Goal: Task Accomplishment & Management: Manage account settings

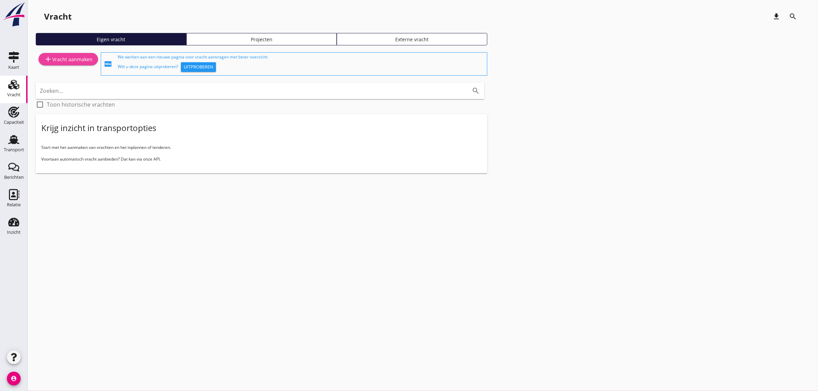
click at [62, 61] on div "add Vracht aanmaken" at bounding box center [68, 59] width 48 height 8
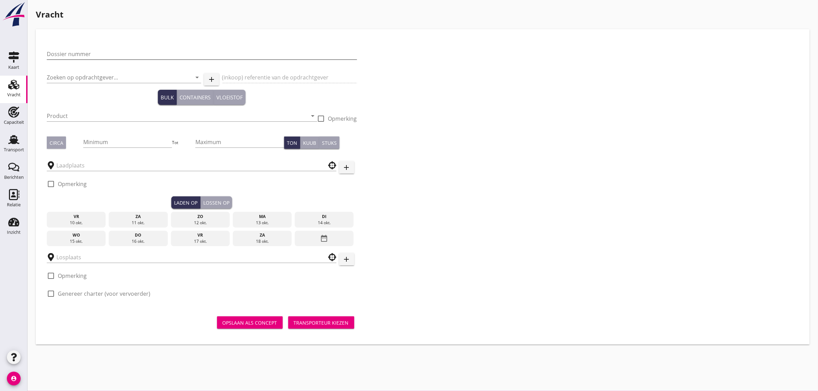
click at [83, 51] on input "Dossier nummer" at bounding box center [202, 53] width 310 height 11
type input "20250726"
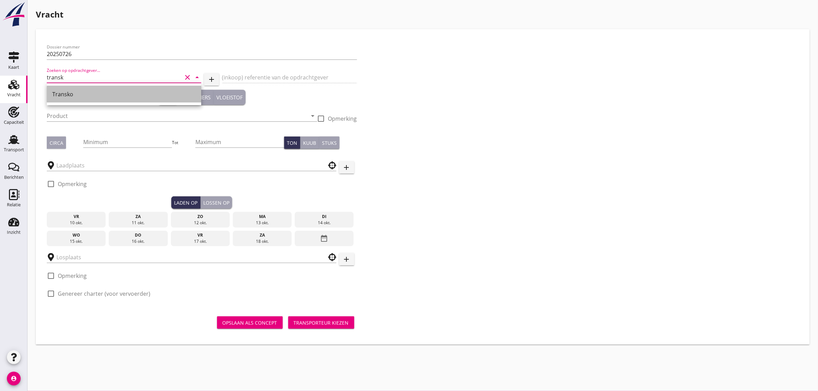
click at [76, 96] on div "Transko" at bounding box center [123, 94] width 143 height 8
type input "Transko"
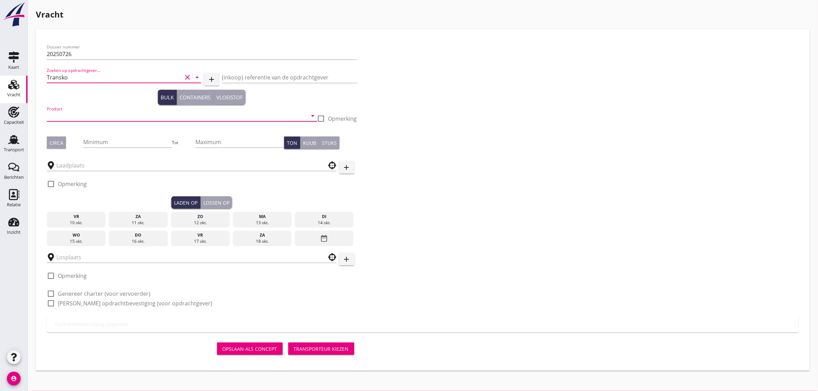
click at [66, 118] on input "Product" at bounding box center [177, 115] width 261 height 11
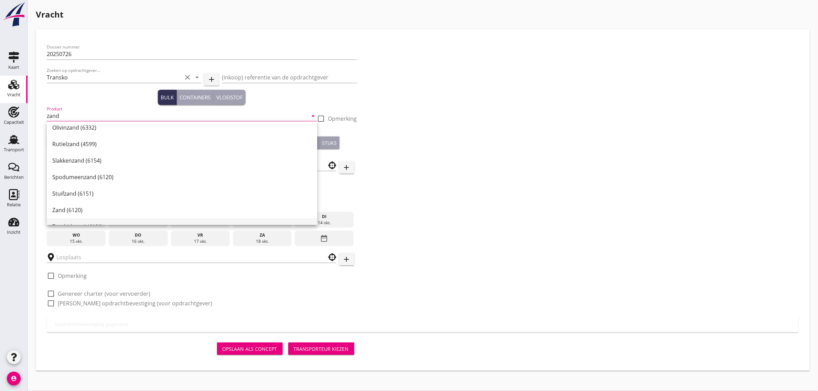
scroll to position [129, 0]
click at [87, 187] on div "Zand (6120)" at bounding box center [181, 185] width 259 height 8
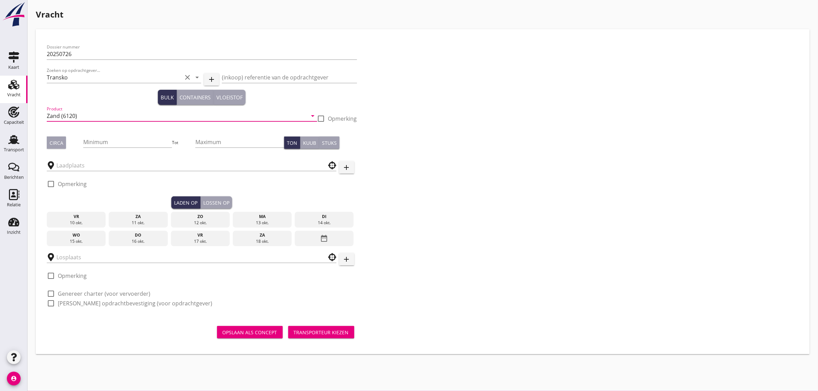
type input "Zand (6120)"
click at [61, 143] on div "Circa" at bounding box center [57, 142] width 14 height 7
click at [61, 139] on div "Circa" at bounding box center [57, 142] width 14 height 7
click at [202, 139] on input "Maximum" at bounding box center [239, 142] width 89 height 11
type input "3650"
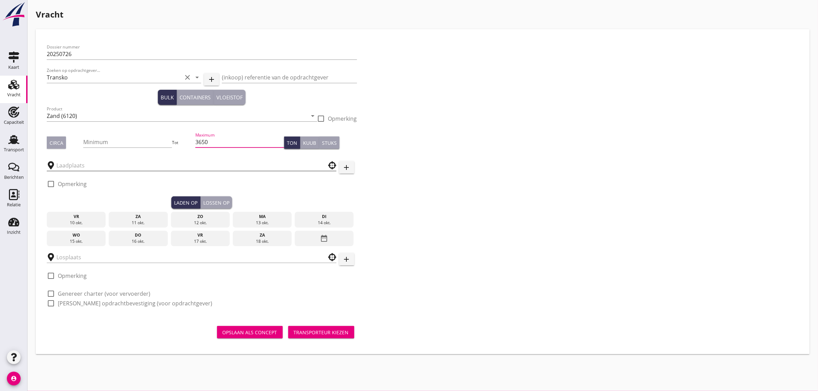
click at [129, 168] on input "text" at bounding box center [186, 165] width 261 height 11
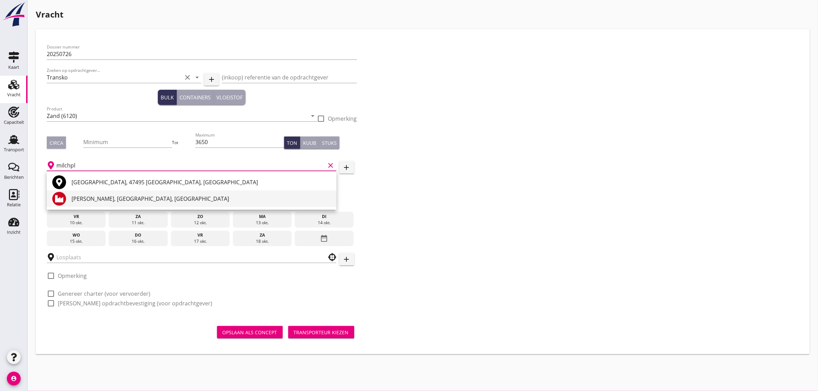
click at [117, 203] on div "Hulskens, Milchplatz, Rheinberg" at bounding box center [201, 199] width 259 height 17
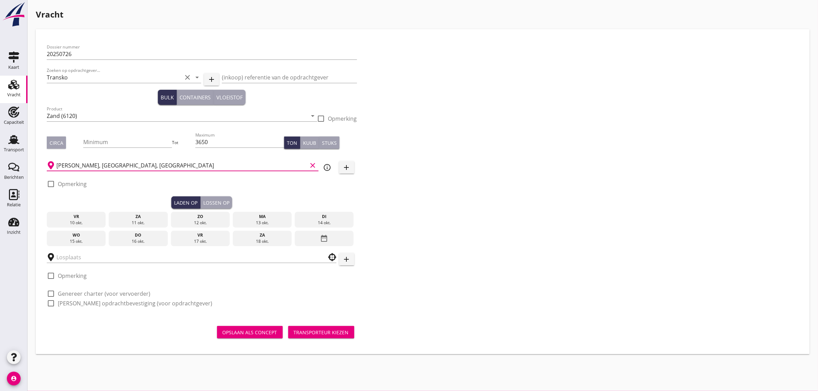
type input "Hulskens, Milchplatz, Rheinberg"
click at [83, 187] on label "Opmerking" at bounding box center [72, 184] width 29 height 7
checkbox input "true"
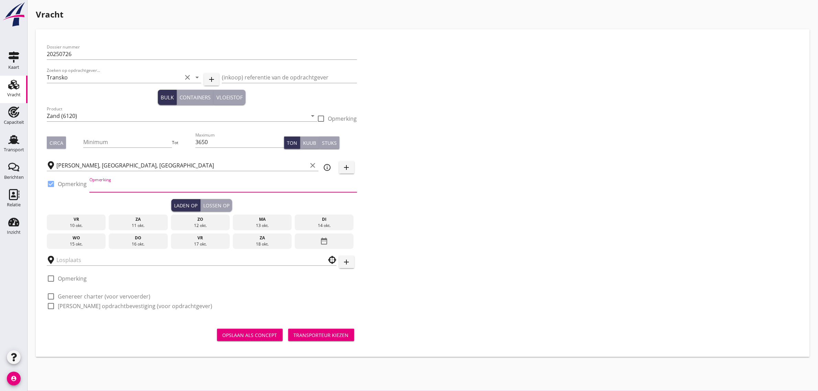
click at [128, 184] on input "Opmerking" at bounding box center [223, 186] width 268 height 11
type input "+49 281204474"
click at [488, 189] on div "Dossier nummer 20250726 Zoeken op opdrachtgever... Transko clear arrow_drop_dow…" at bounding box center [422, 179] width 757 height 278
click at [77, 242] on div "15 okt." at bounding box center [76, 244] width 56 height 6
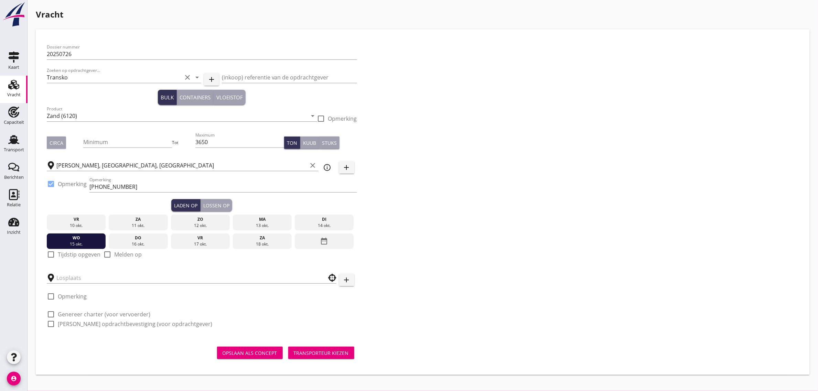
click at [69, 253] on label "Tijdstip opgeven" at bounding box center [79, 254] width 43 height 7
checkbox input "true"
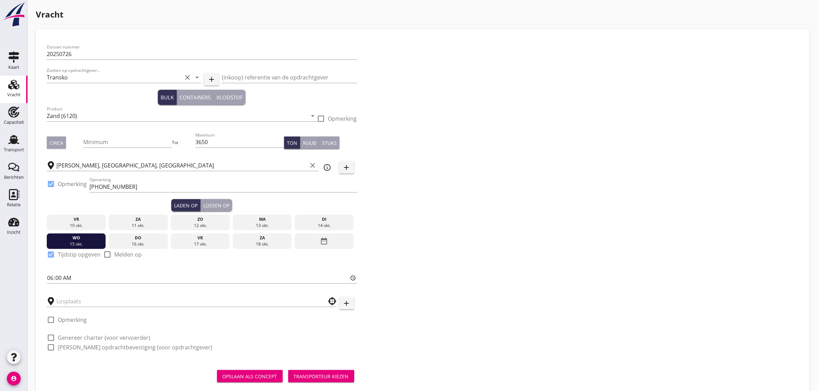
click at [208, 209] on button "Lossen op" at bounding box center [217, 205] width 32 height 12
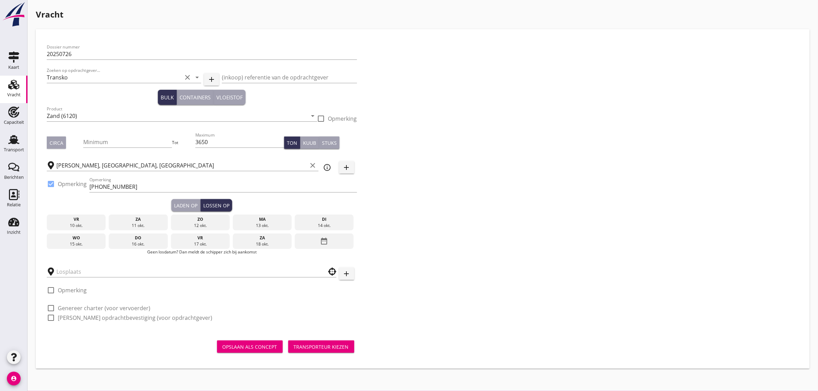
click at [142, 243] on div "16 okt." at bounding box center [138, 244] width 56 height 6
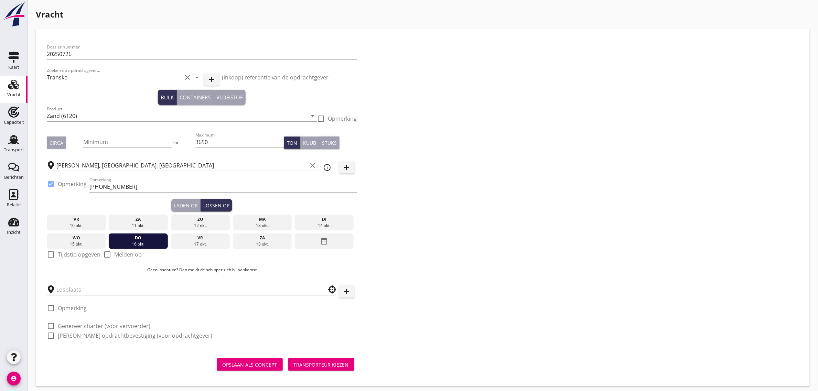
click at [91, 255] on label "Tijdstip opgeven" at bounding box center [79, 254] width 43 height 7
checkbox input "true"
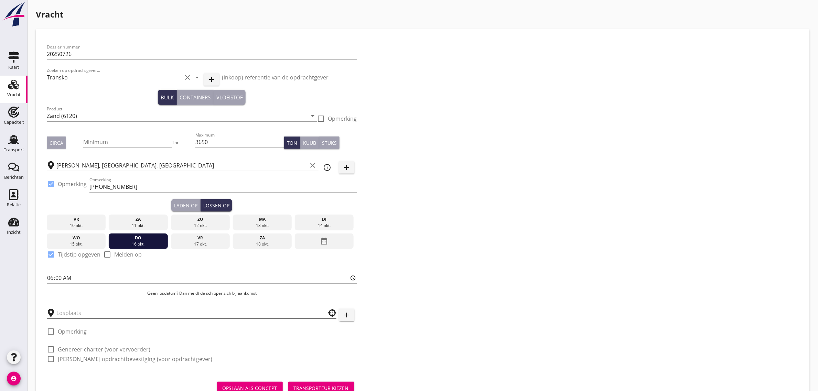
click at [74, 310] on input "text" at bounding box center [186, 312] width 261 height 11
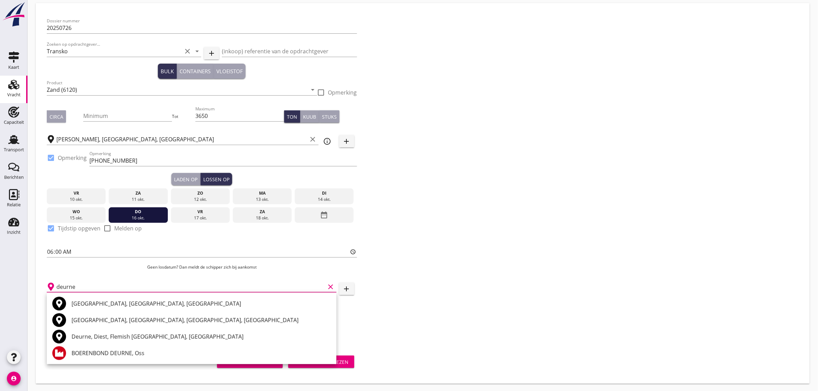
scroll to position [26, 0]
click at [132, 317] on div "Deurne, Antwerpen, Antwerp, Belgium" at bounding box center [201, 320] width 259 height 8
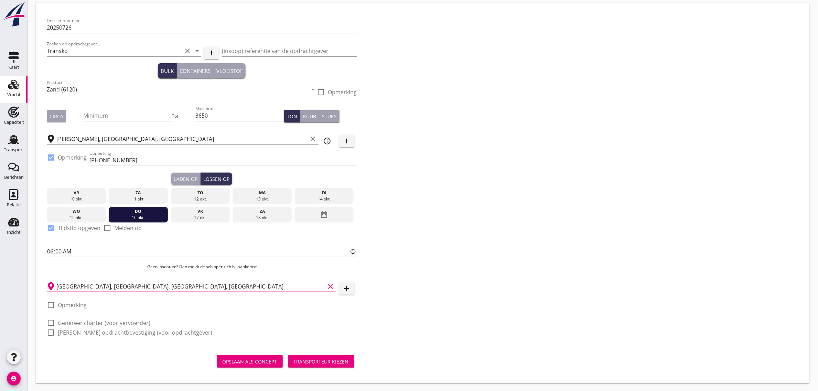
type input "Deurne, Antwerpen, Antwerp, Belgium"
click at [75, 304] on label "Opmerking" at bounding box center [72, 305] width 29 height 7
checkbox input "true"
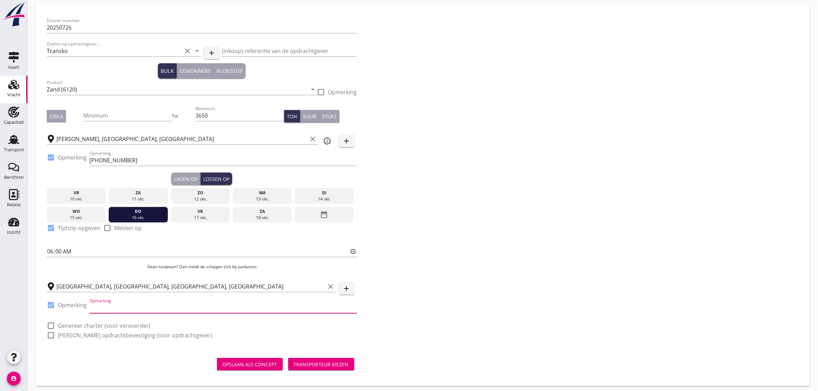
click at [141, 306] on input "Opmerking" at bounding box center [223, 307] width 268 height 11
type input "+32 472700902"
click at [474, 247] on div "Dossier nummer 20250726 Zoeken op opdrachtgever... Transko clear arrow_drop_dow…" at bounding box center [422, 181] width 757 height 334
click at [128, 323] on label "Genereer charter (voor vervoerder)" at bounding box center [104, 325] width 93 height 7
checkbox input "true"
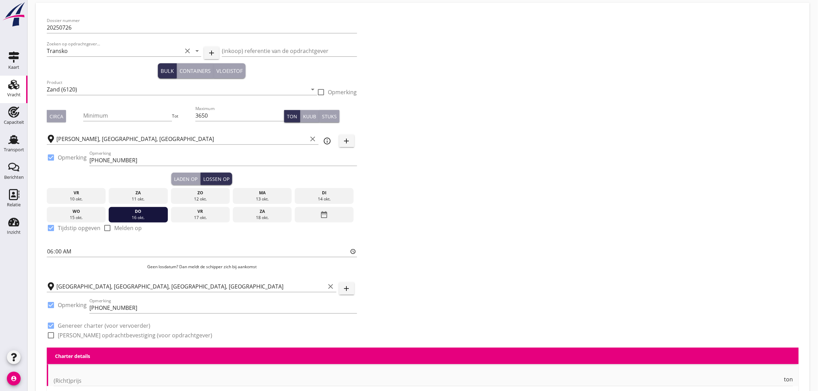
click at [125, 333] on label "Genereer opdrachtbevestiging (voor opdrachtgever)" at bounding box center [135, 335] width 154 height 7
checkbox input "true"
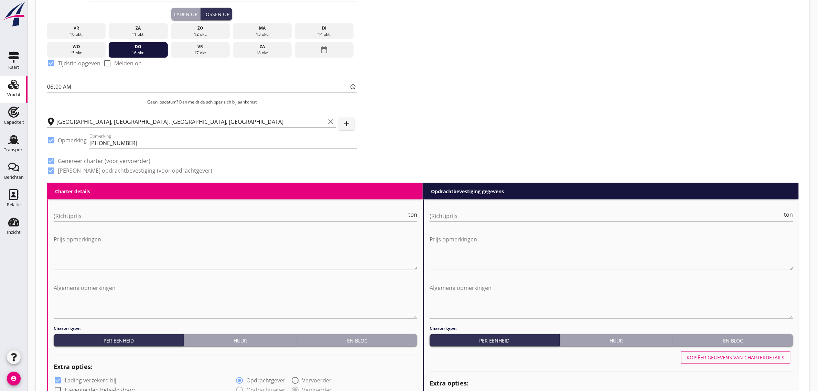
scroll to position [284, 0]
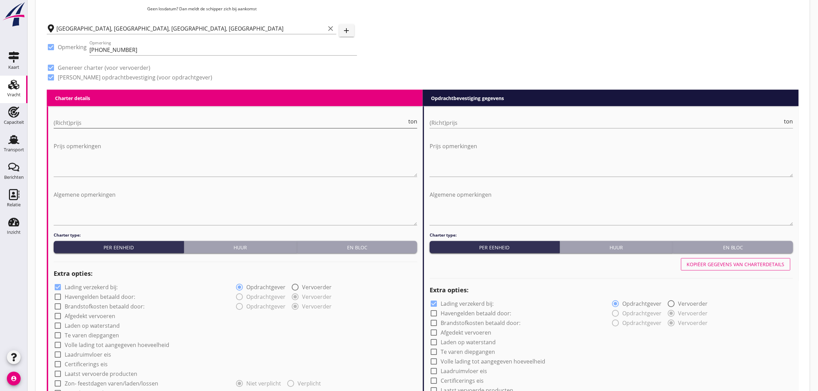
click at [130, 124] on input "(Richt)prijs" at bounding box center [230, 122] width 353 height 11
type input "3"
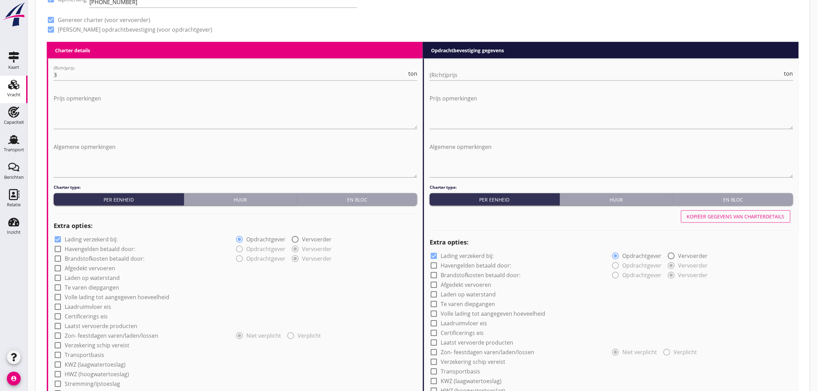
scroll to position [370, 0]
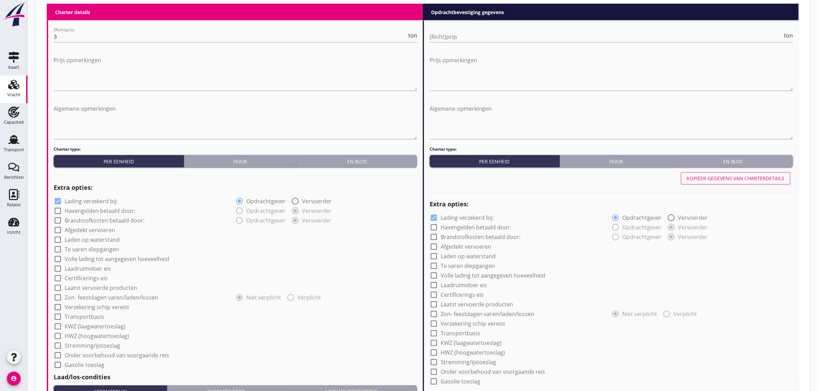
click at [90, 241] on label "Laden op waterstand" at bounding box center [92, 240] width 55 height 7
checkbox input "true"
click at [197, 238] on div "check_box Laden op waterstand" at bounding box center [236, 240] width 364 height 10
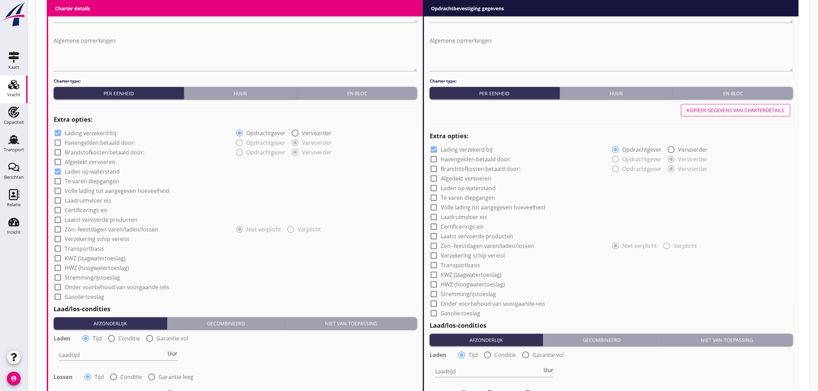
scroll to position [456, 0]
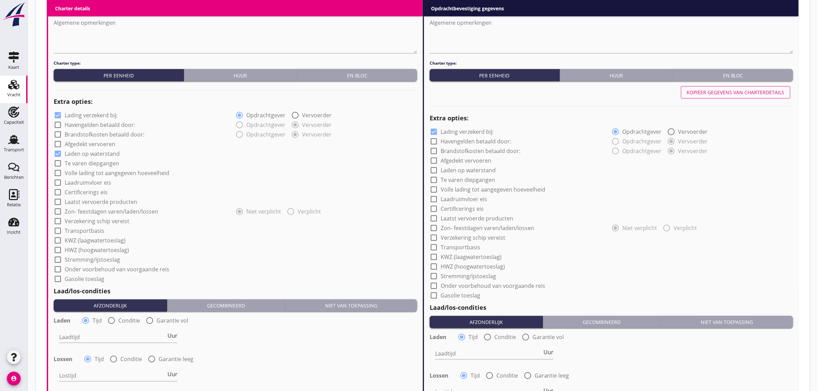
click at [86, 183] on label "Laadruimvloer eis" at bounding box center [88, 183] width 46 height 7
checkbox input "true"
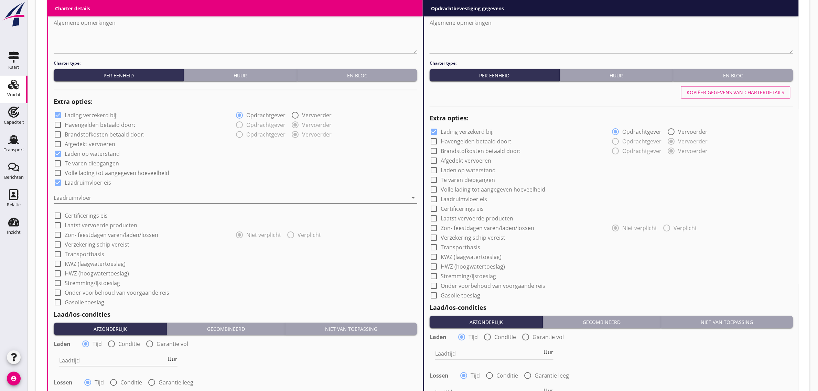
click at [78, 197] on div at bounding box center [231, 198] width 354 height 11
click at [0, 0] on div "Staal" at bounding box center [0, 0] width 0 height 0
click at [185, 183] on div "check_box Laadruimvloer eis" at bounding box center [236, 182] width 364 height 10
click at [91, 253] on label "Transportbasis" at bounding box center [85, 254] width 40 height 7
checkbox input "true"
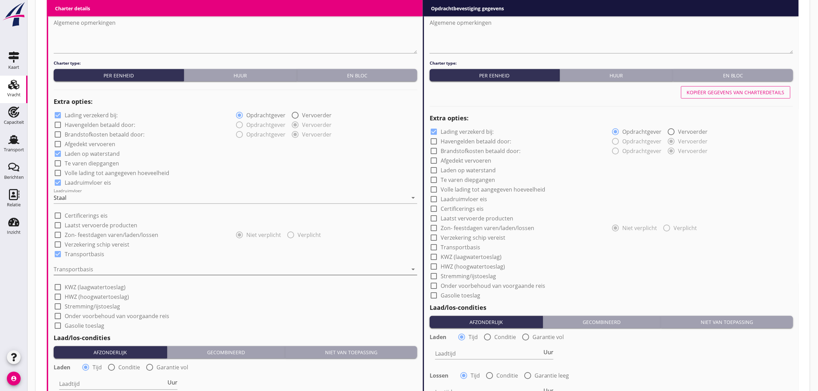
click at [89, 272] on div at bounding box center [231, 269] width 354 height 11
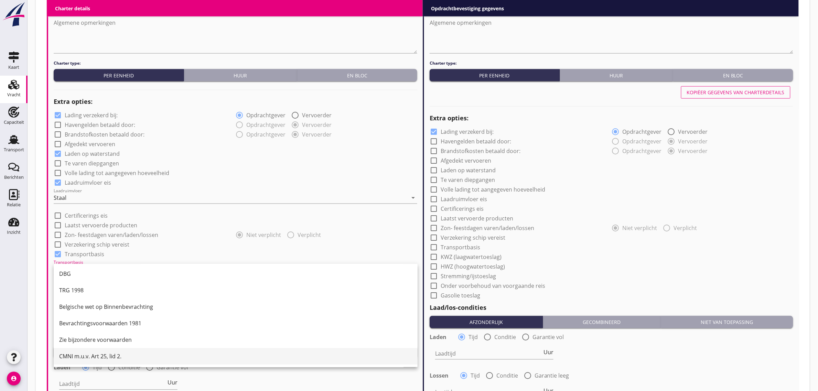
scroll to position [18, 0]
click at [104, 360] on div "CMNI m.u.v. Art 25, lid 2." at bounding box center [235, 356] width 353 height 17
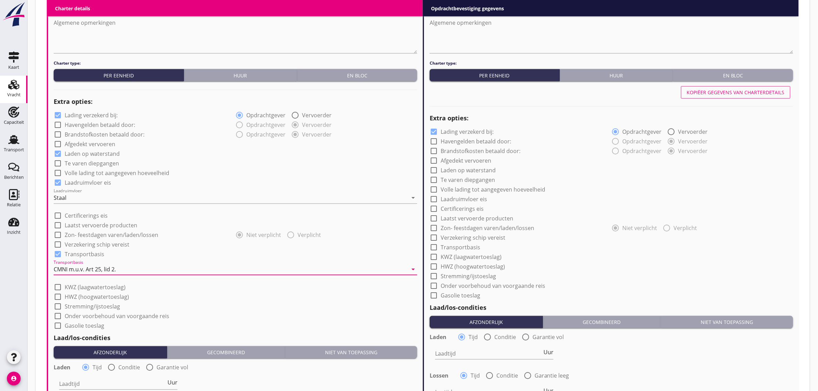
click at [246, 323] on div "check_box_outline_blank Gasolie toeslag" at bounding box center [236, 326] width 364 height 10
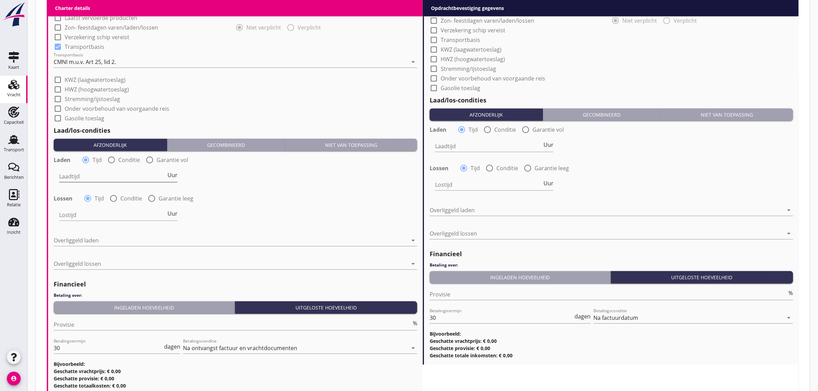
scroll to position [628, 0]
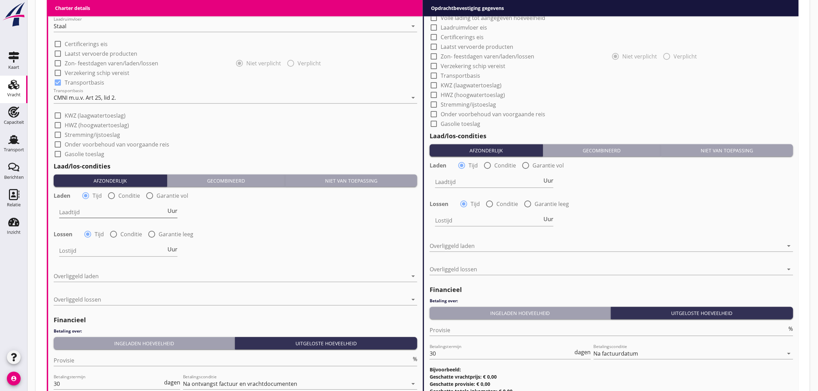
click at [77, 209] on input "Laadtijd" at bounding box center [112, 212] width 107 height 11
type input "24"
click at [91, 277] on div at bounding box center [231, 276] width 354 height 11
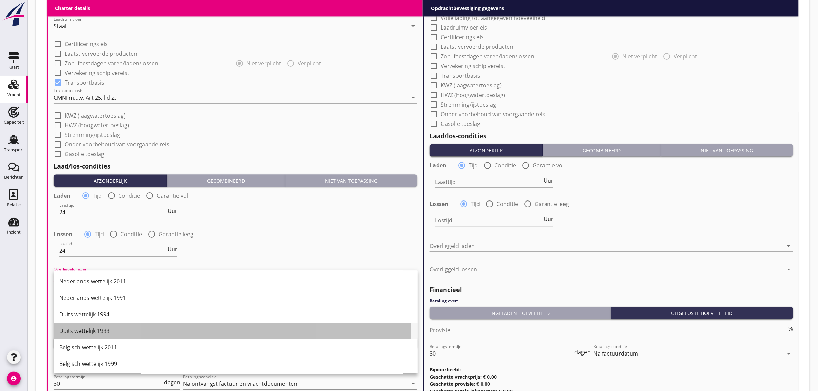
click at [125, 330] on div "Duits wettelijk 1999" at bounding box center [235, 331] width 353 height 8
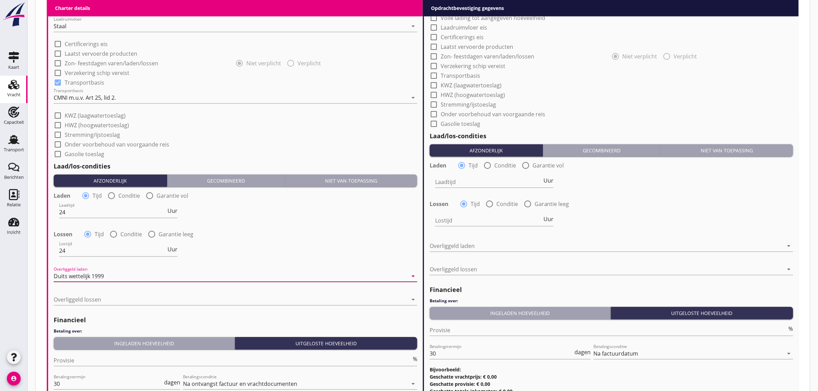
click at [280, 269] on div "Overliggeld laden Duits wettelijk 1999 arrow_drop_down" at bounding box center [236, 278] width 364 height 22
click at [141, 301] on div at bounding box center [231, 299] width 354 height 11
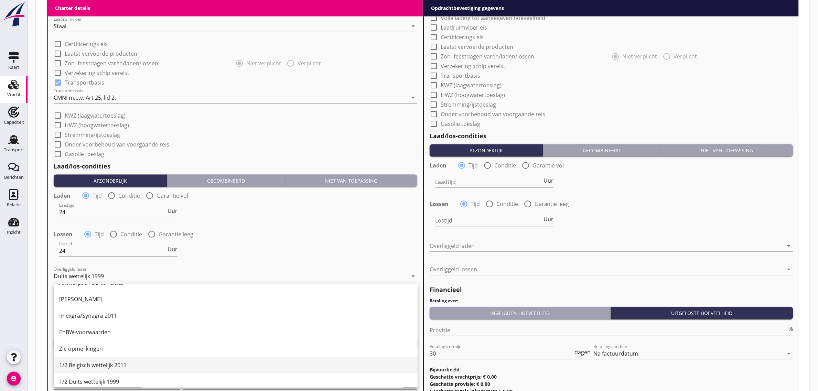
scroll to position [129, 0]
click at [111, 362] on div "1/2 Belgisch wettelijk 2011" at bounding box center [235, 364] width 353 height 8
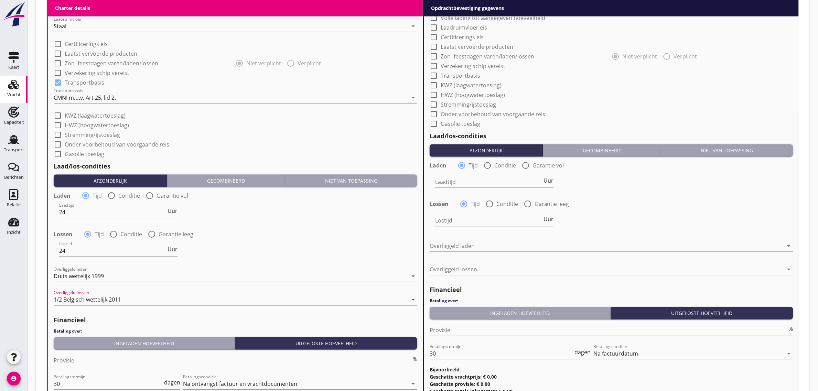
click at [252, 253] on div "Lostijd 24 Uur" at bounding box center [235, 251] width 365 height 25
click at [115, 345] on div "Ingeladen hoeveelheid" at bounding box center [143, 343] width 175 height 7
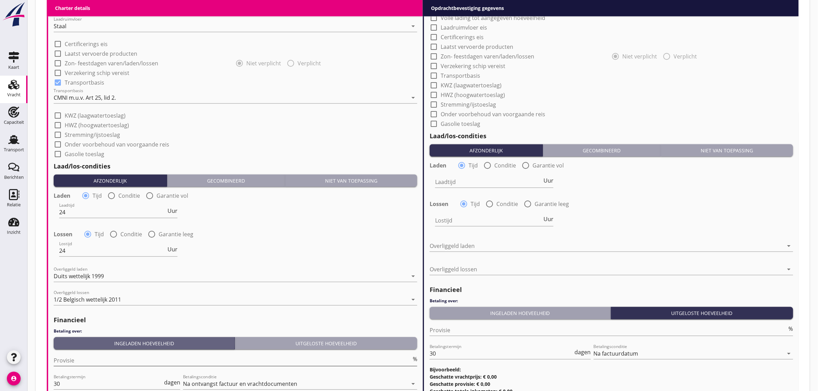
click at [83, 358] on input "Provisie" at bounding box center [233, 360] width 358 height 11
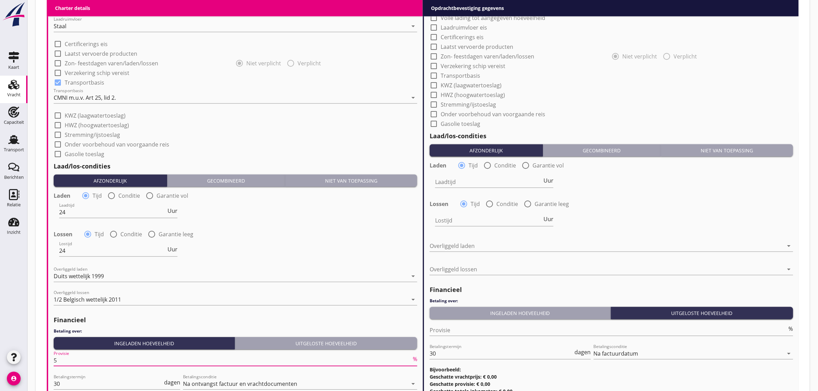
type input "5"
click at [302, 250] on div "Lostijd 24 Uur" at bounding box center [235, 251] width 365 height 25
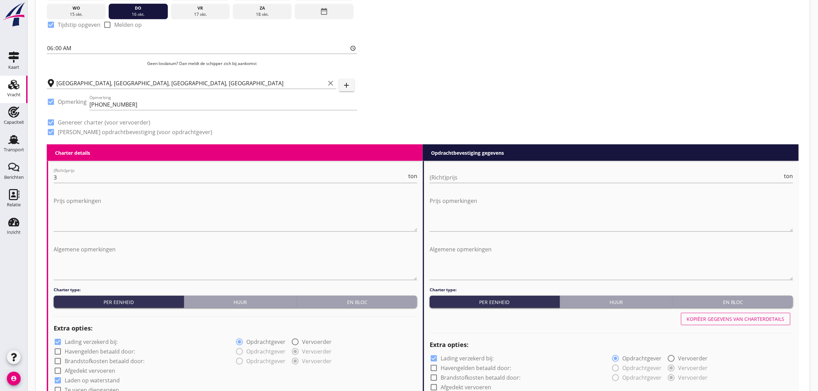
scroll to position [241, 0]
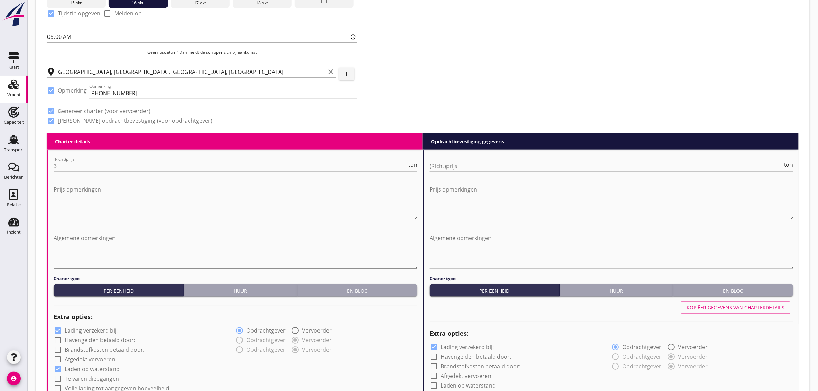
click at [74, 239] on textarea "Algemene opmerkingen" at bounding box center [236, 250] width 364 height 36
drag, startPoint x: 172, startPoint y: 243, endPoint x: 52, endPoint y: 237, distance: 120.5
type textarea "2 soorten zand: 2100 ton 0/2, 1550 ton 0/4"
click at [486, 238] on textarea "Algemene opmerkingen" at bounding box center [612, 250] width 364 height 36
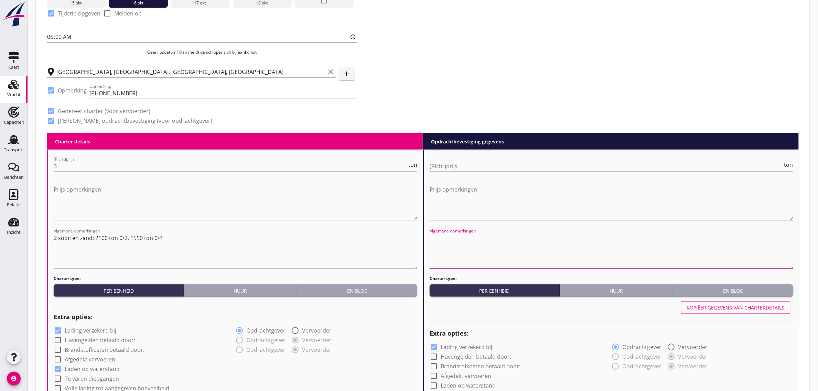
paste textarea "2 soorten zand: 2100 ton 0/2, 1550 ton 0/4"
type textarea "2 soorten zand: 2100 ton 0/2, 1550 ton 0/4"
click at [462, 168] on input "(Richt)prijs" at bounding box center [606, 166] width 353 height 11
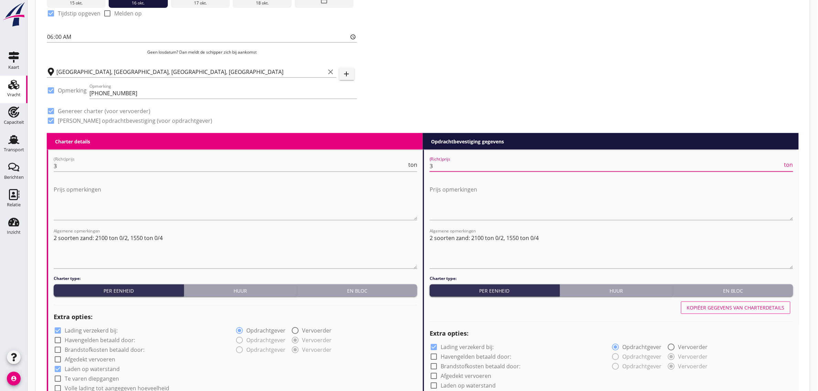
type input "3"
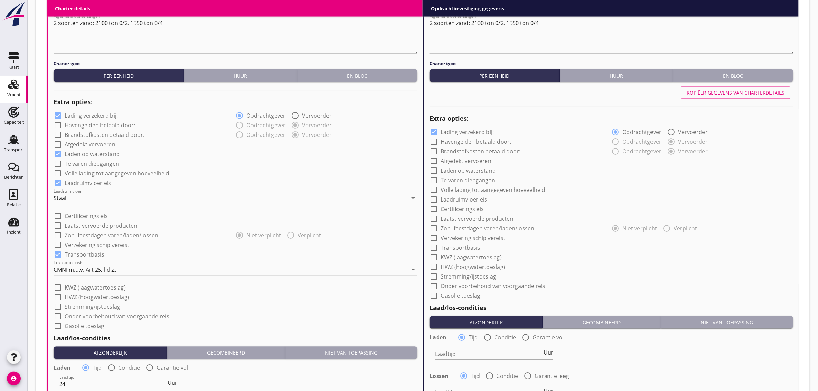
click at [708, 92] on div "Kopiëer gegevens van charterdetails" at bounding box center [736, 92] width 98 height 7
checkbox input "true"
type input "24"
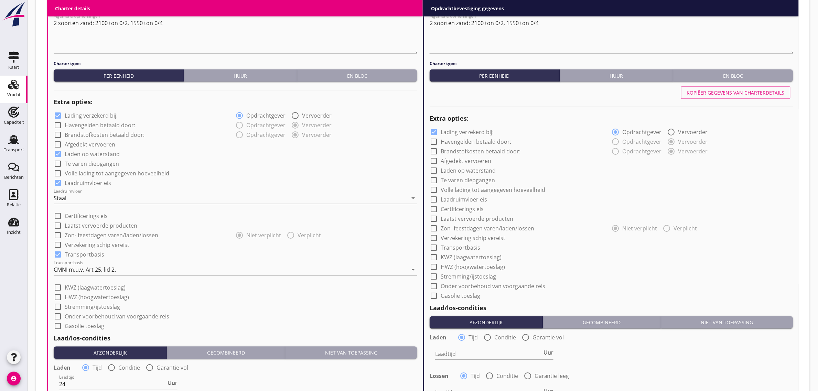
type input "24"
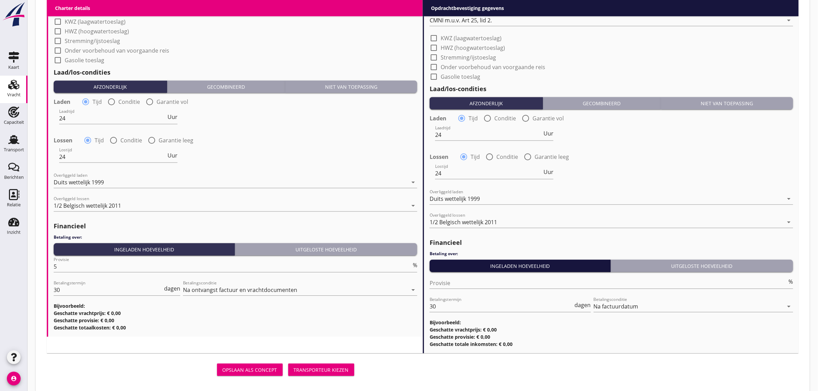
scroll to position [730, 0]
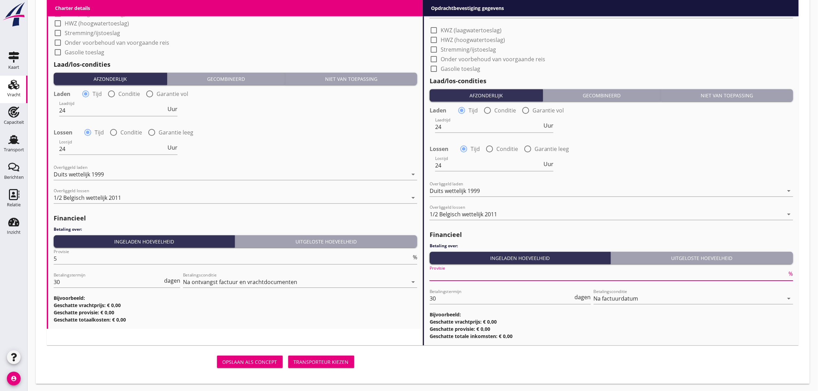
click at [480, 277] on input "Provisie" at bounding box center [609, 275] width 358 height 11
type input "0"
click at [627, 146] on div "Lossen radio_button_checked Tijd radio_button_unchecked Conditie radio_button_u…" at bounding box center [612, 148] width 364 height 10
click at [320, 365] on button "Transporteur kiezen" at bounding box center [321, 362] width 66 height 12
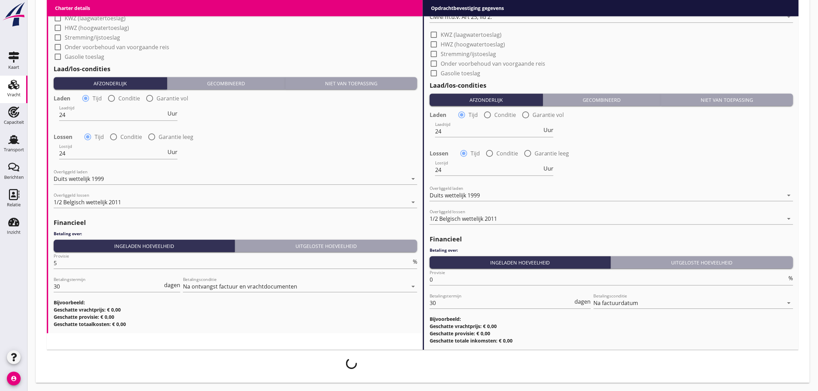
scroll to position [725, 0]
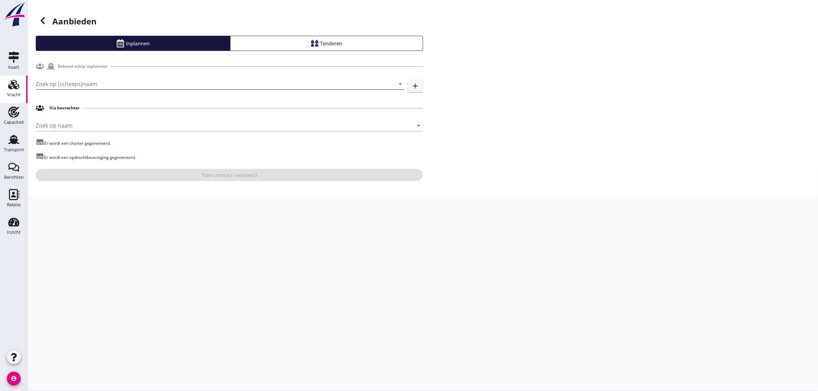
click at [69, 87] on input "Zoek op (scheeps)naam" at bounding box center [210, 83] width 349 height 11
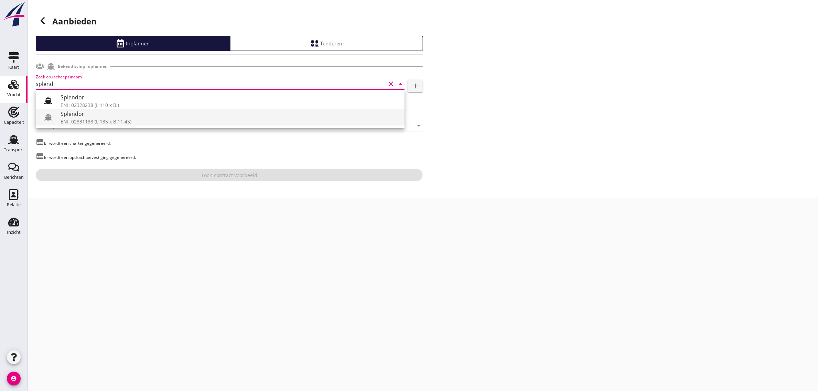
click at [86, 116] on div "Splendor" at bounding box center [230, 114] width 338 height 8
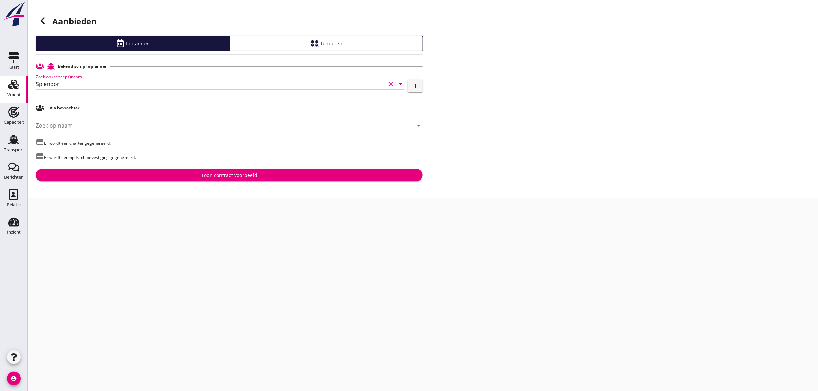
type input "Splendor"
click at [170, 170] on button "Toon contract voorbeeld" at bounding box center [229, 175] width 387 height 12
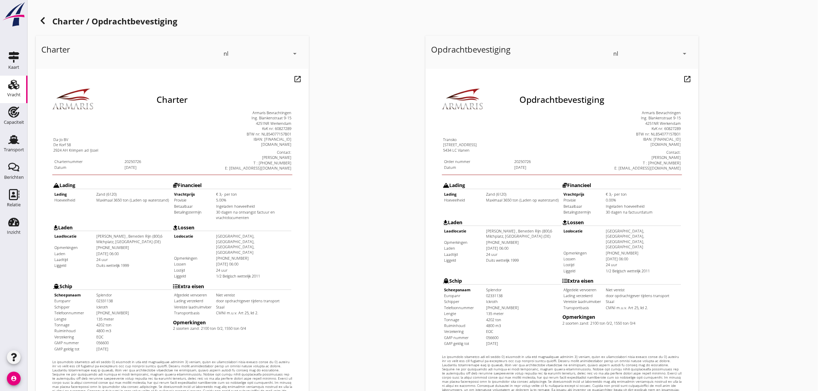
drag, startPoint x: 40, startPoint y: 174, endPoint x: 256, endPoint y: 201, distance: 217.6
click at [256, 201] on tbody "Lading Lading Zand (6120) Hoeveelheid Maximaal 3650 ton (Laden op waterstand) F…" at bounding box center [158, 248] width 239 height 173
click at [256, 204] on td "Lossen Loslocatie Deurne, Antwerpen, Antwerp, Belgium Opmerkingen +32 472700902…" at bounding box center [218, 233] width 119 height 58
drag, startPoint x: 41, startPoint y: 216, endPoint x: 230, endPoint y: 235, distance: 189.8
click at [229, 235] on tr "Laden Laadlocatie Hulskens , Beneden Rijn (800,6 Milchplatz, Rheinberg (DE) Opm…" at bounding box center [158, 233] width 239 height 58
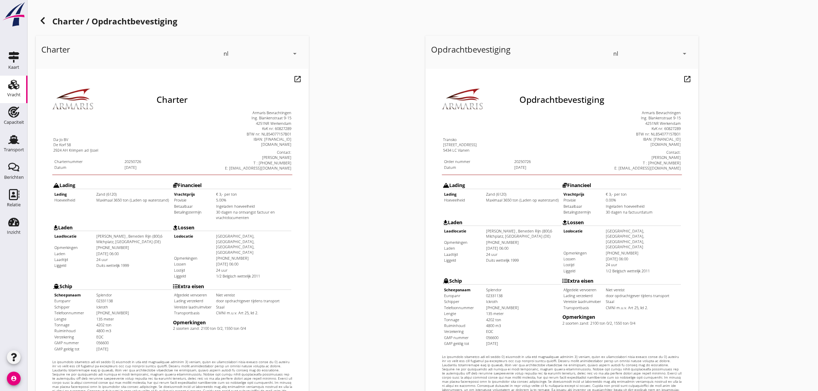
click at [230, 250] on td "24 uur" at bounding box center [239, 252] width 75 height 5
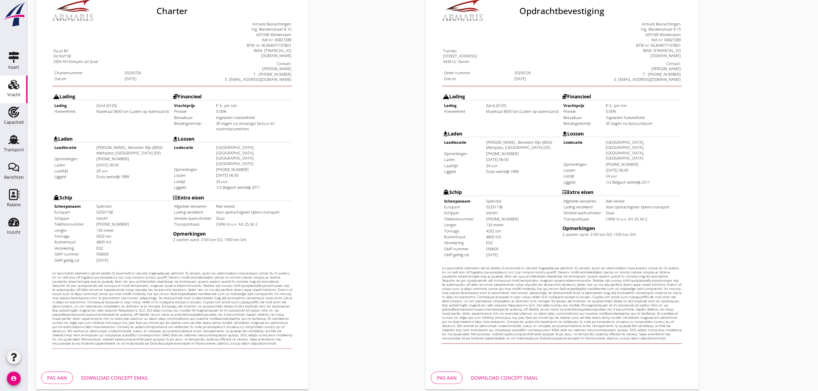
scroll to position [118, 0]
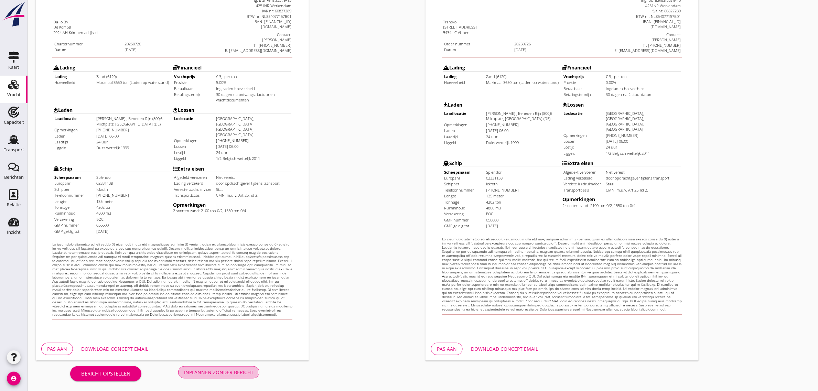
click at [199, 374] on div "Inplannen zonder bericht" at bounding box center [218, 372] width 69 height 7
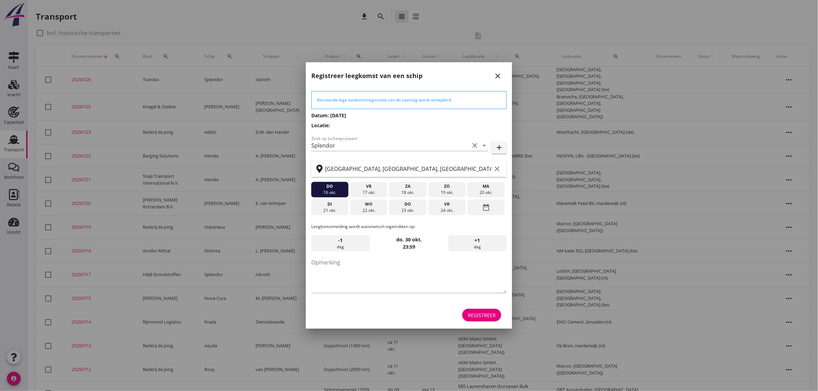
click at [484, 317] on div "Registreer" at bounding box center [482, 315] width 28 height 7
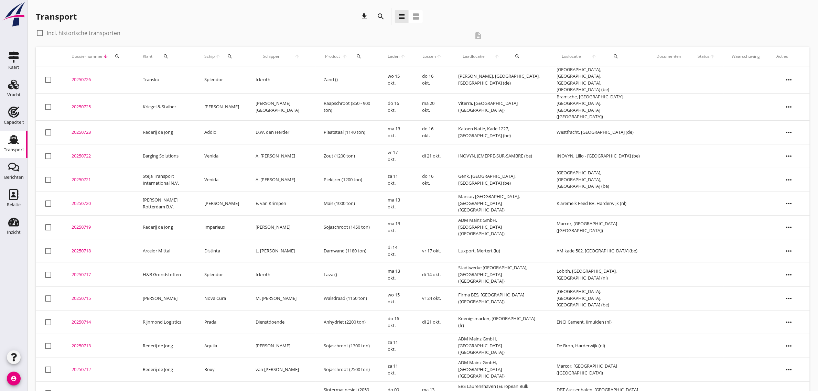
click at [223, 75] on td "Splendor" at bounding box center [221, 79] width 51 height 27
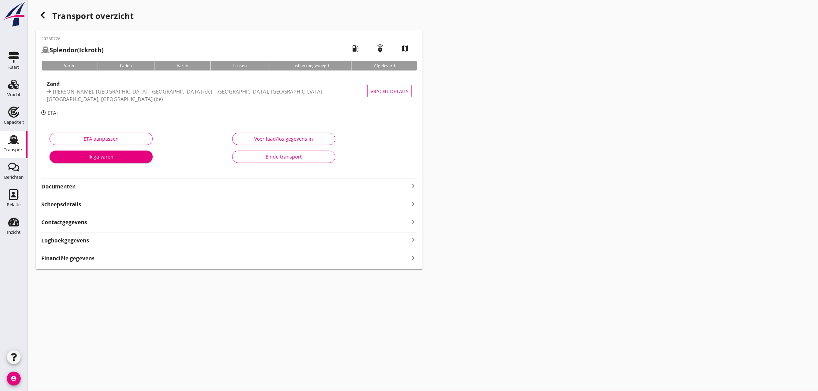
click at [55, 189] on strong "Documenten" at bounding box center [225, 187] width 368 height 8
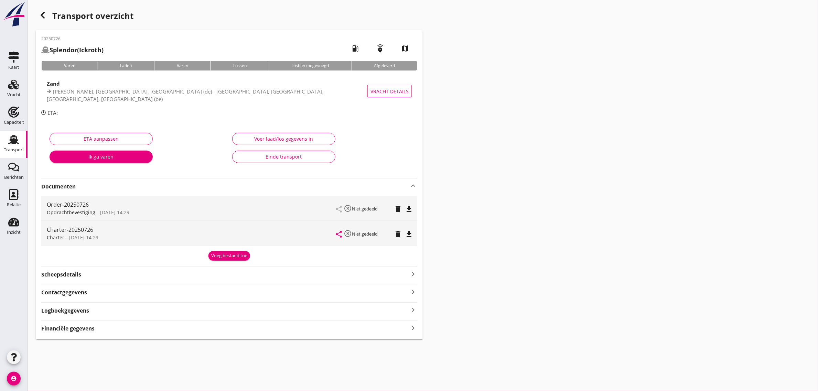
click at [410, 234] on icon "file_download" at bounding box center [409, 234] width 8 height 8
click at [9, 134] on icon "Transport" at bounding box center [13, 139] width 11 height 11
